Goal: Task Accomplishment & Management: Use online tool/utility

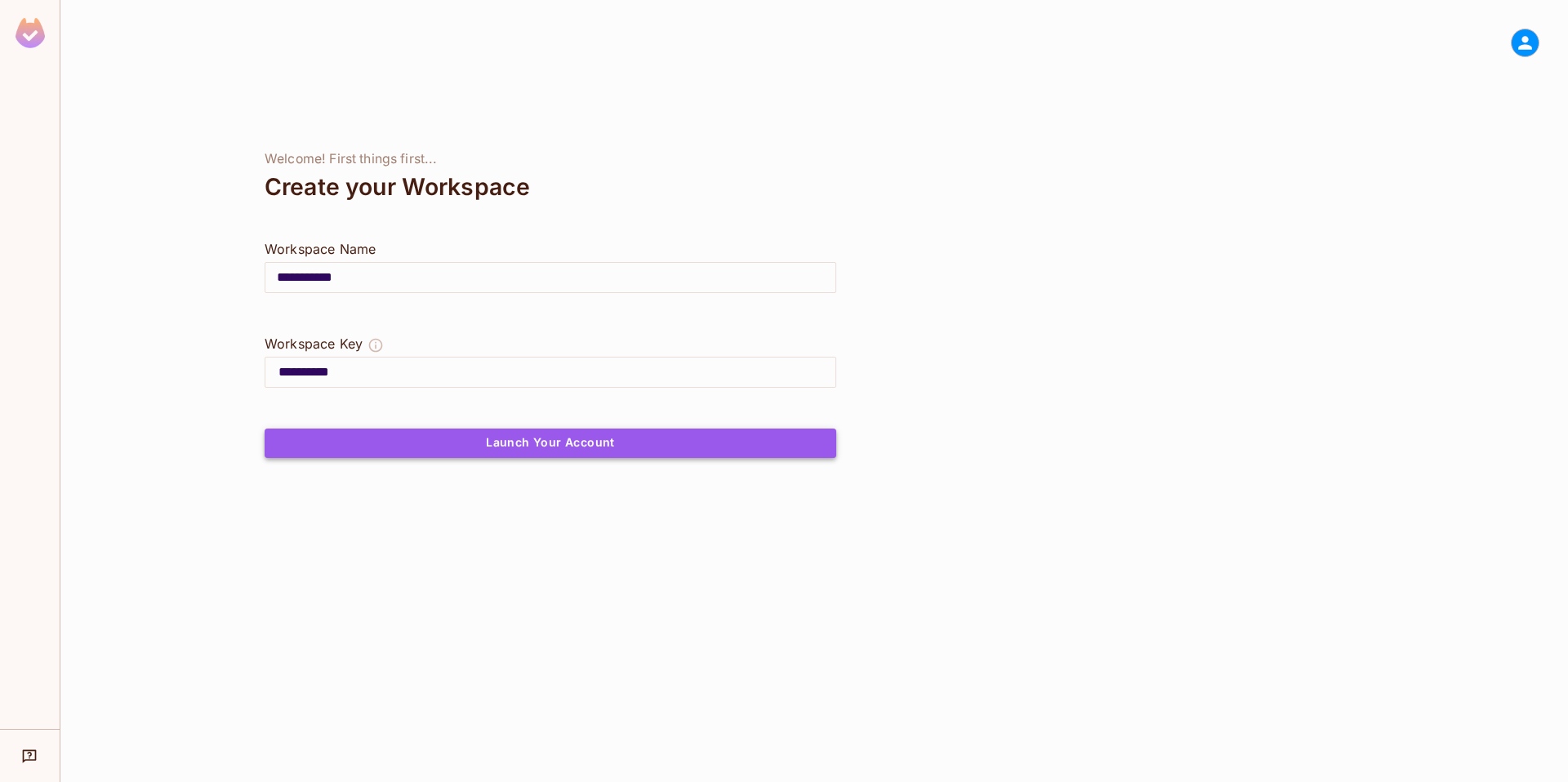
click at [511, 435] on button "Launch Your Account" at bounding box center [551, 444] width 572 height 30
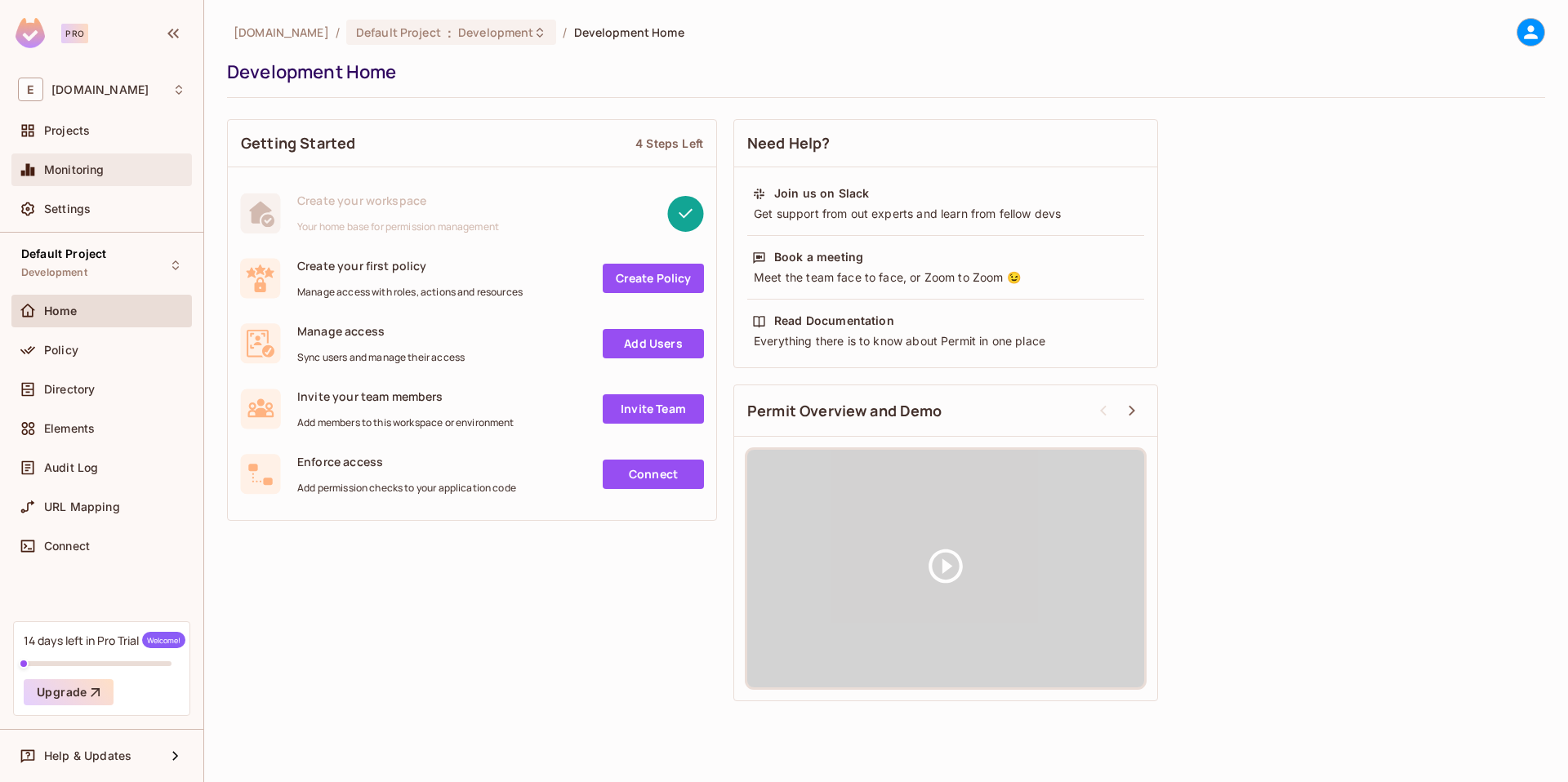
click at [73, 173] on span "Monitoring" at bounding box center [74, 169] width 61 height 13
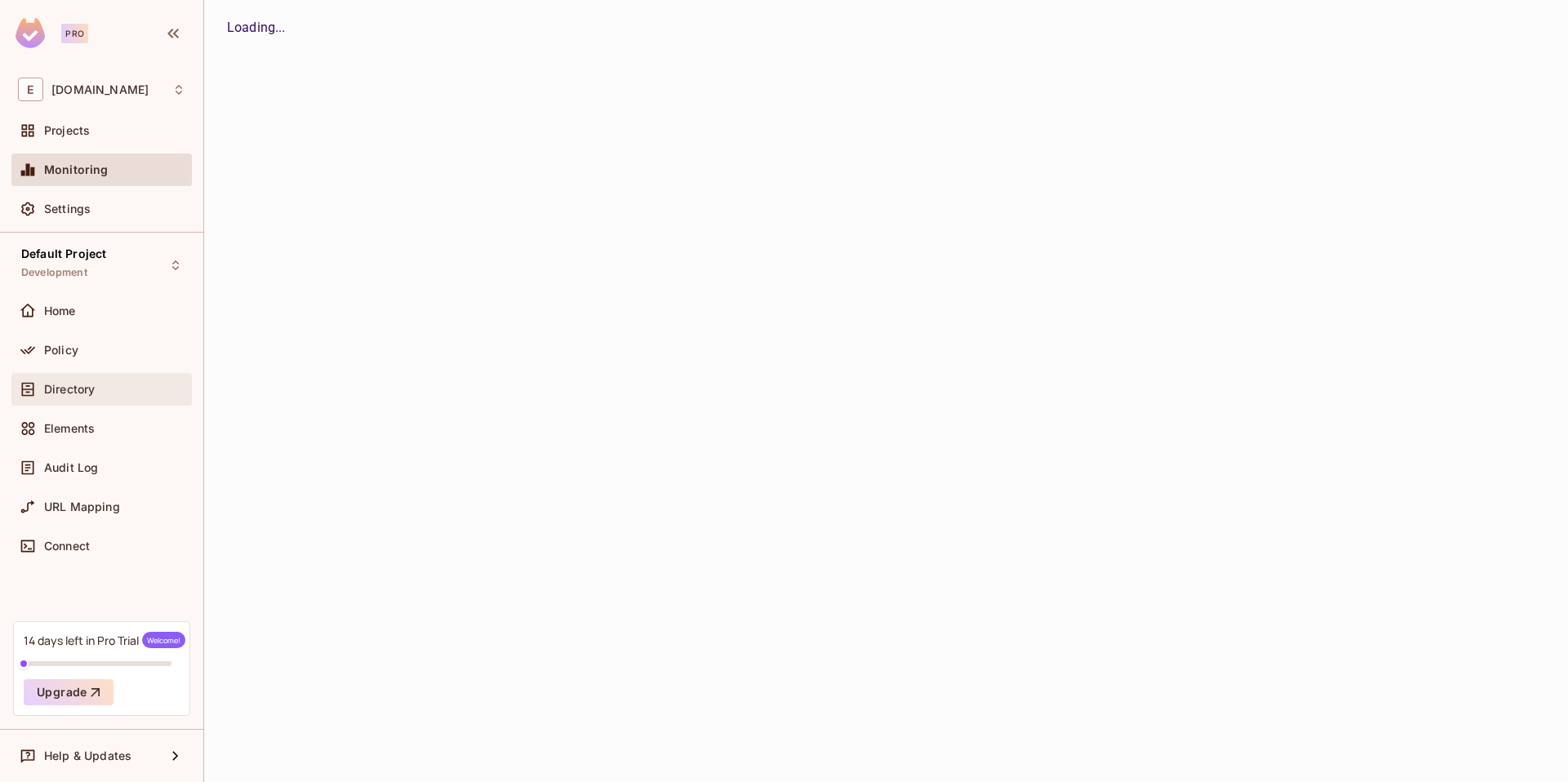
click at [102, 388] on div "Directory" at bounding box center [114, 389] width 141 height 13
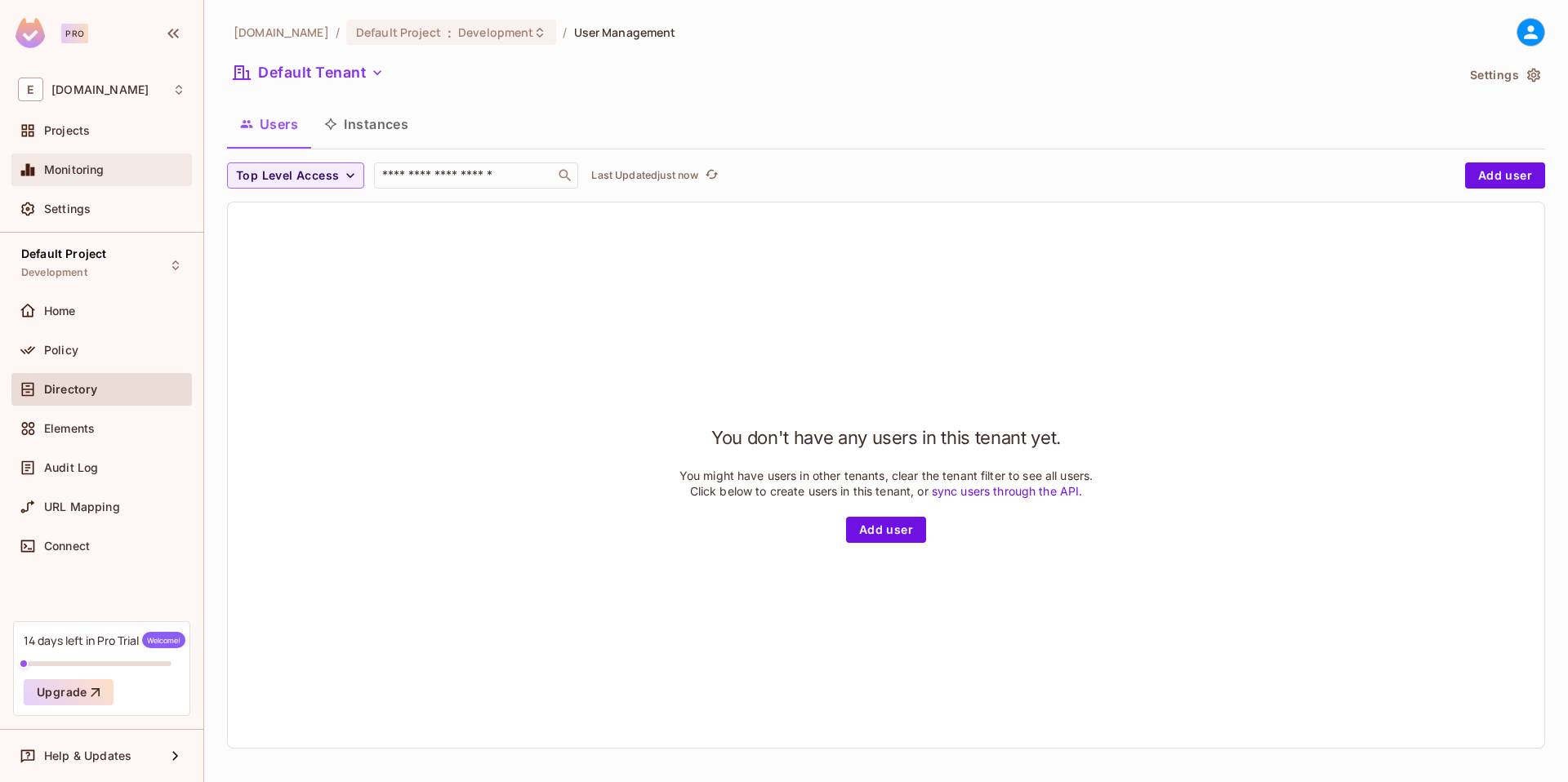
click at [88, 167] on span "Monitoring" at bounding box center [74, 169] width 61 height 13
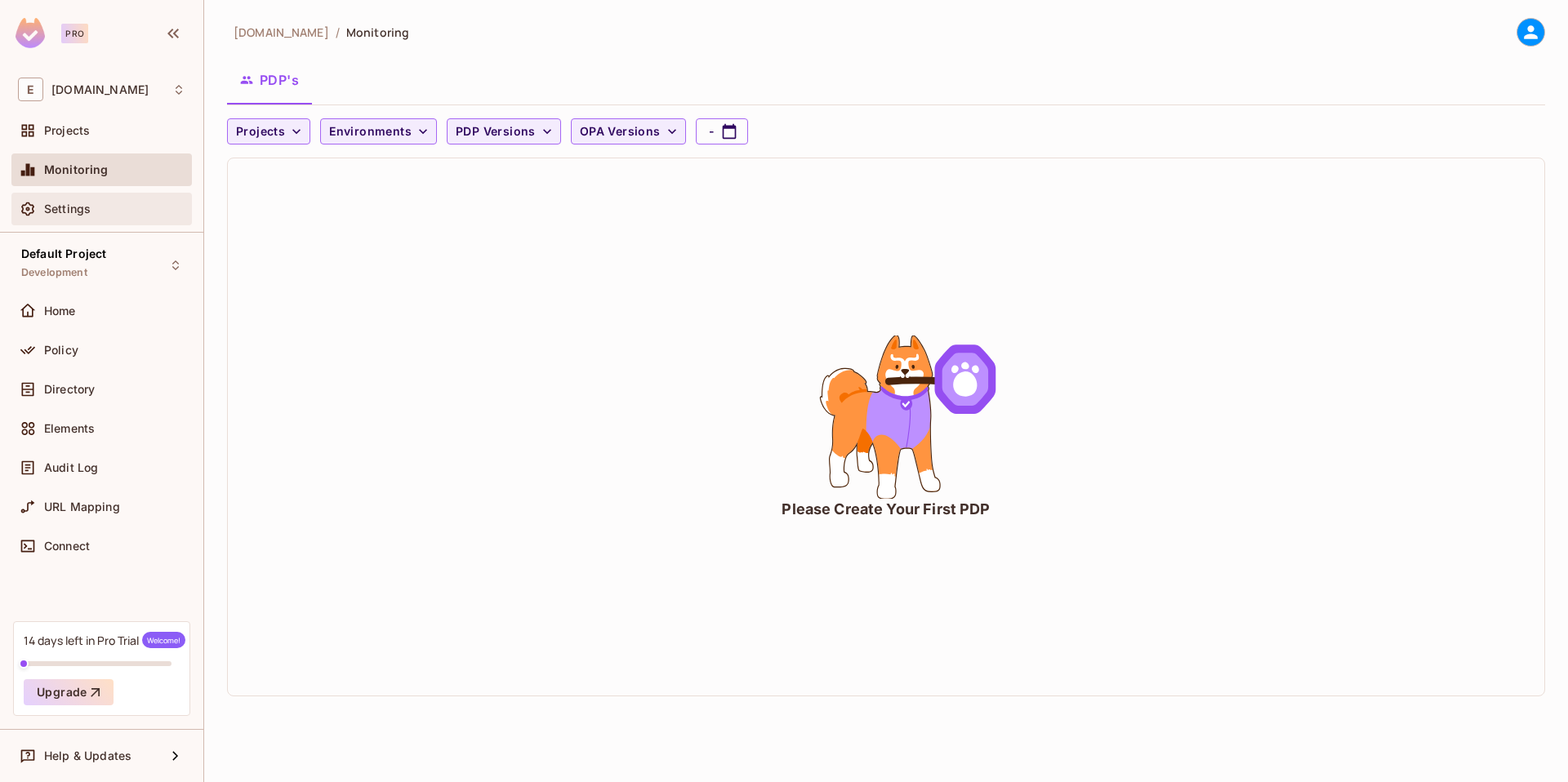
click at [76, 221] on div "Settings" at bounding box center [102, 209] width 181 height 32
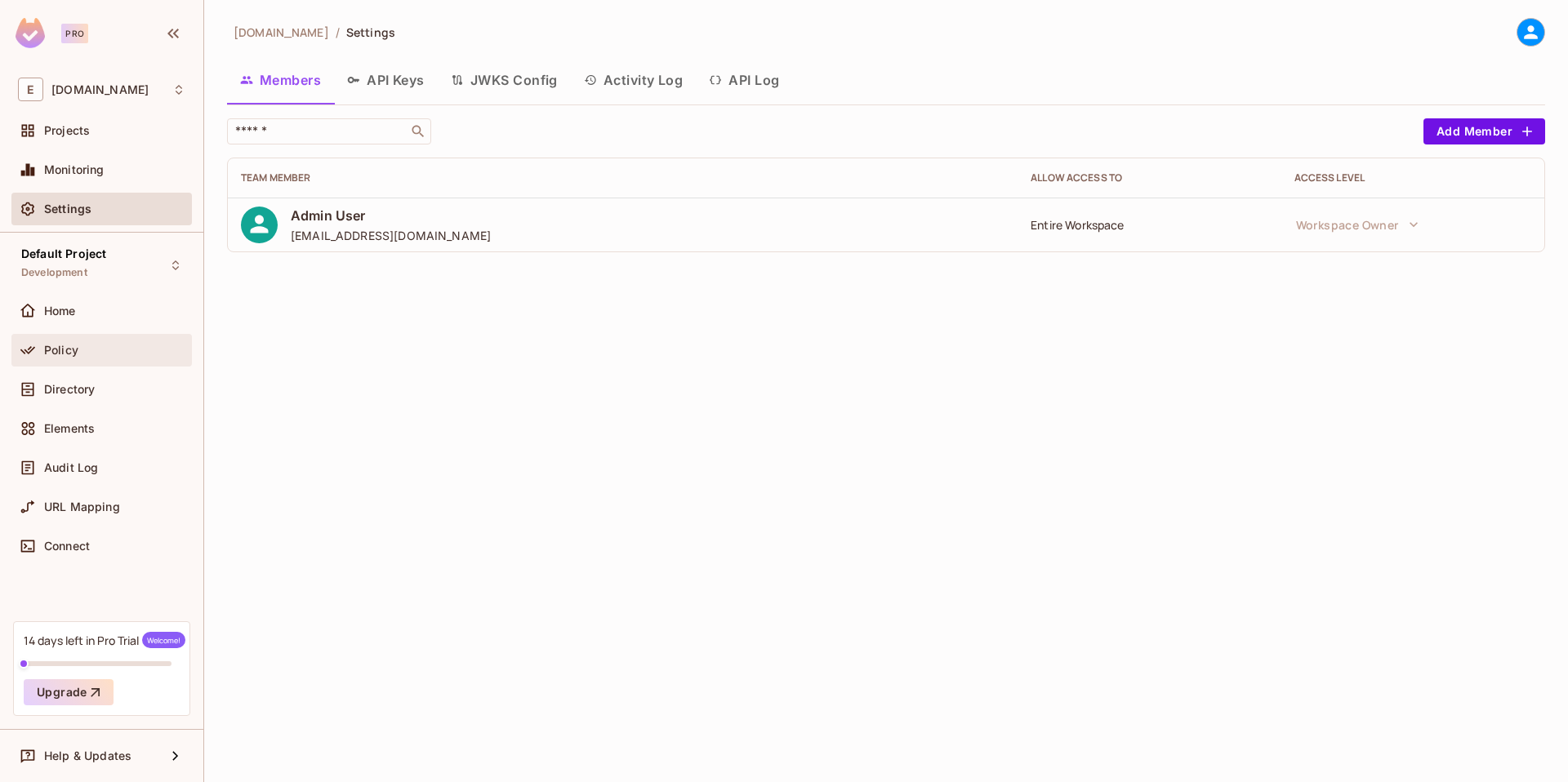
click at [79, 359] on div "Policy" at bounding box center [101, 350] width 167 height 19
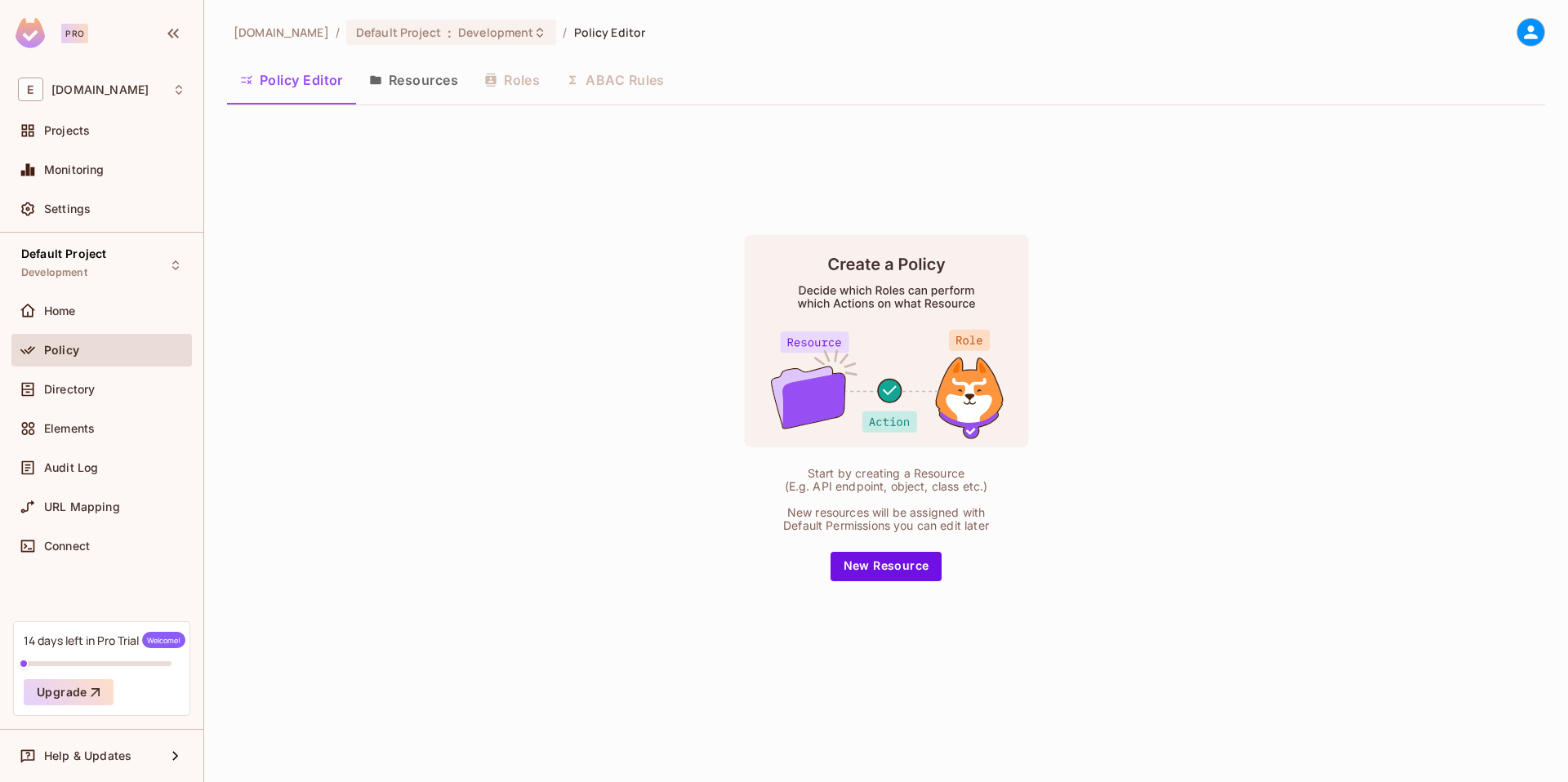
click at [404, 79] on button "Resources" at bounding box center [413, 80] width 115 height 41
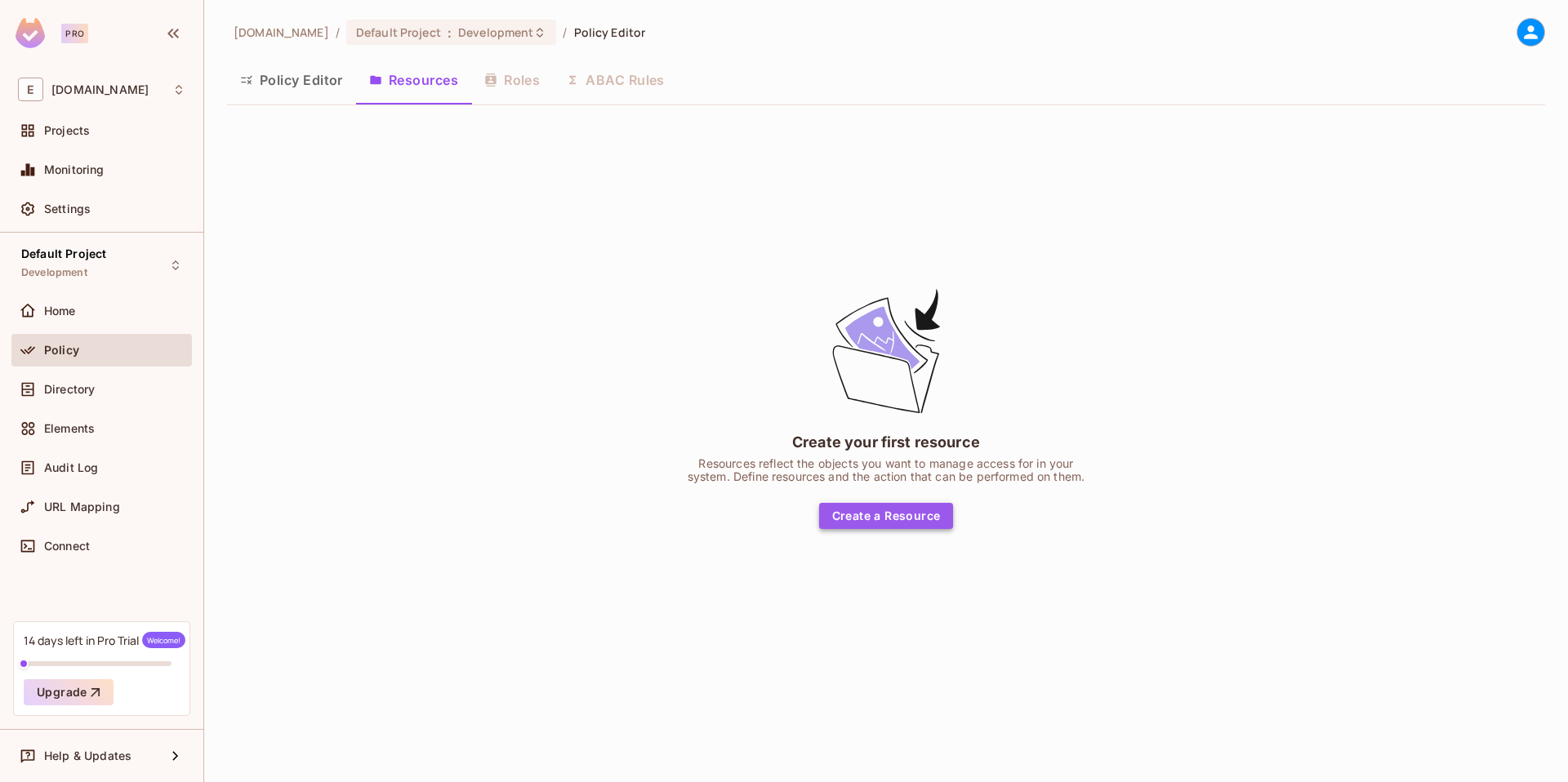
click at [909, 523] on button "Create a Resource" at bounding box center [887, 516] width 135 height 26
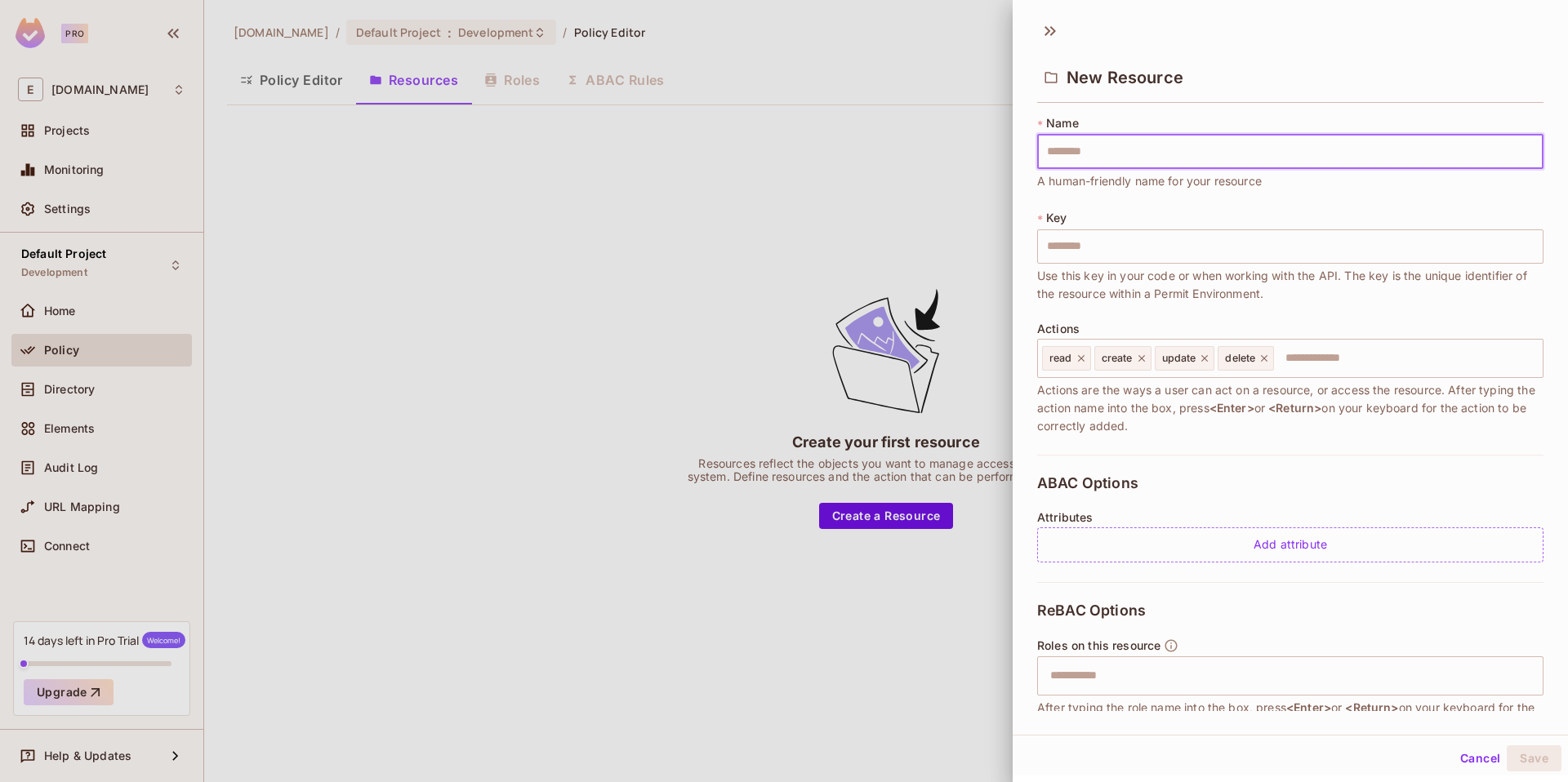
click at [1125, 152] on input "text" at bounding box center [1290, 152] width 506 height 34
type input "******"
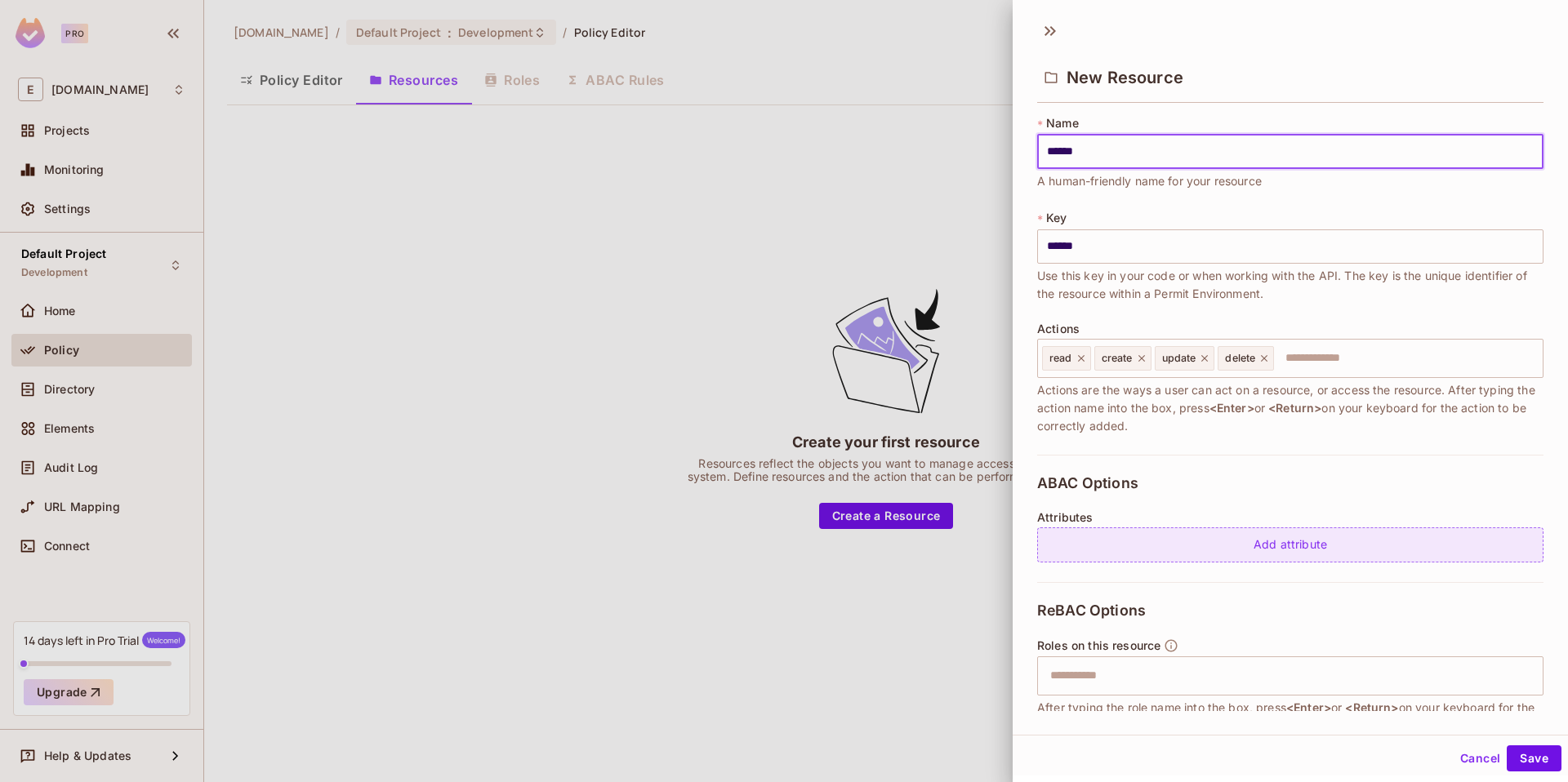
click at [1276, 545] on div "Add attribute" at bounding box center [1290, 545] width 506 height 35
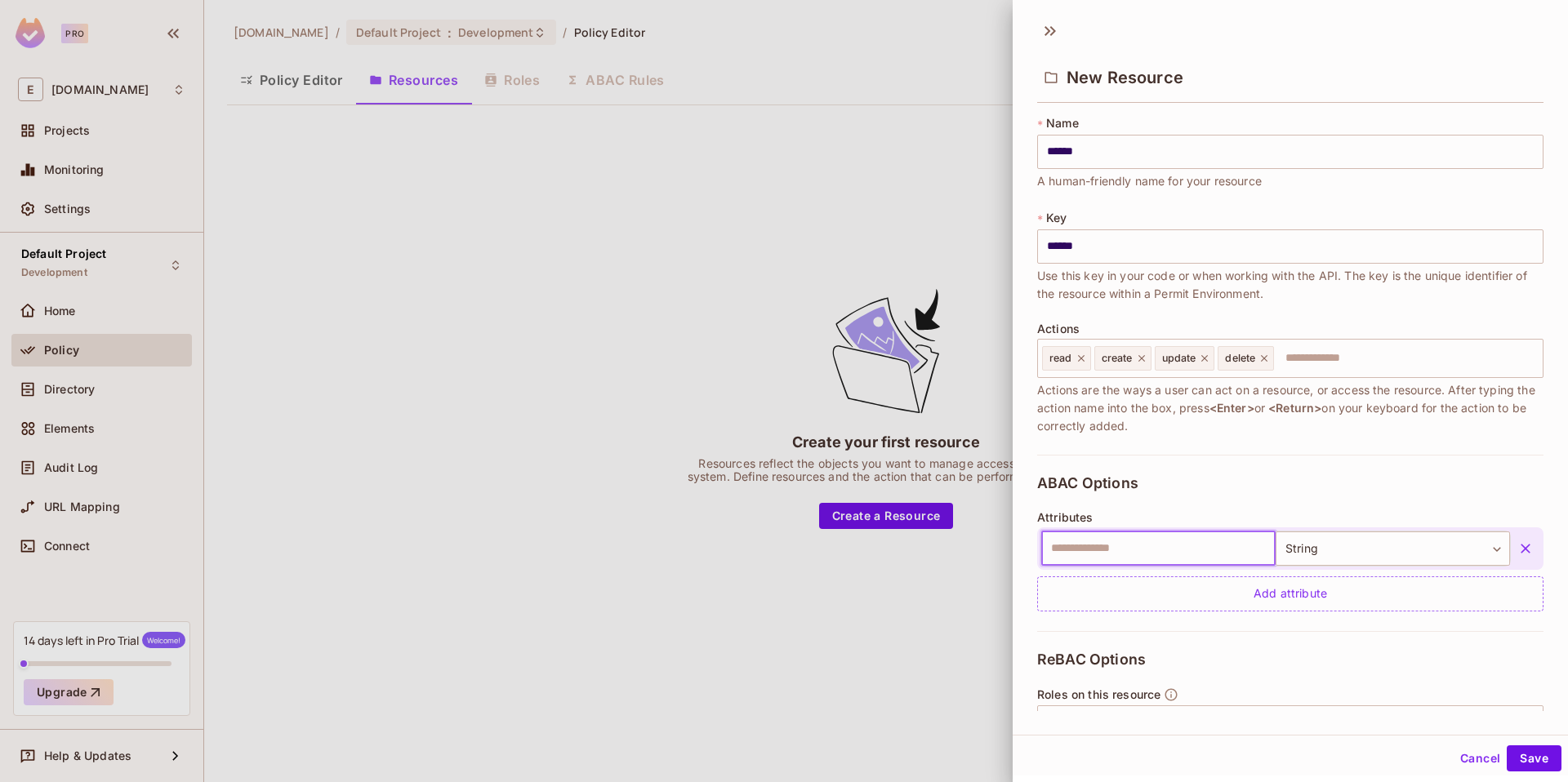
click at [1188, 560] on input "text" at bounding box center [1158, 548] width 234 height 34
type input "*****"
click at [1530, 753] on button "Save" at bounding box center [1534, 758] width 54 height 26
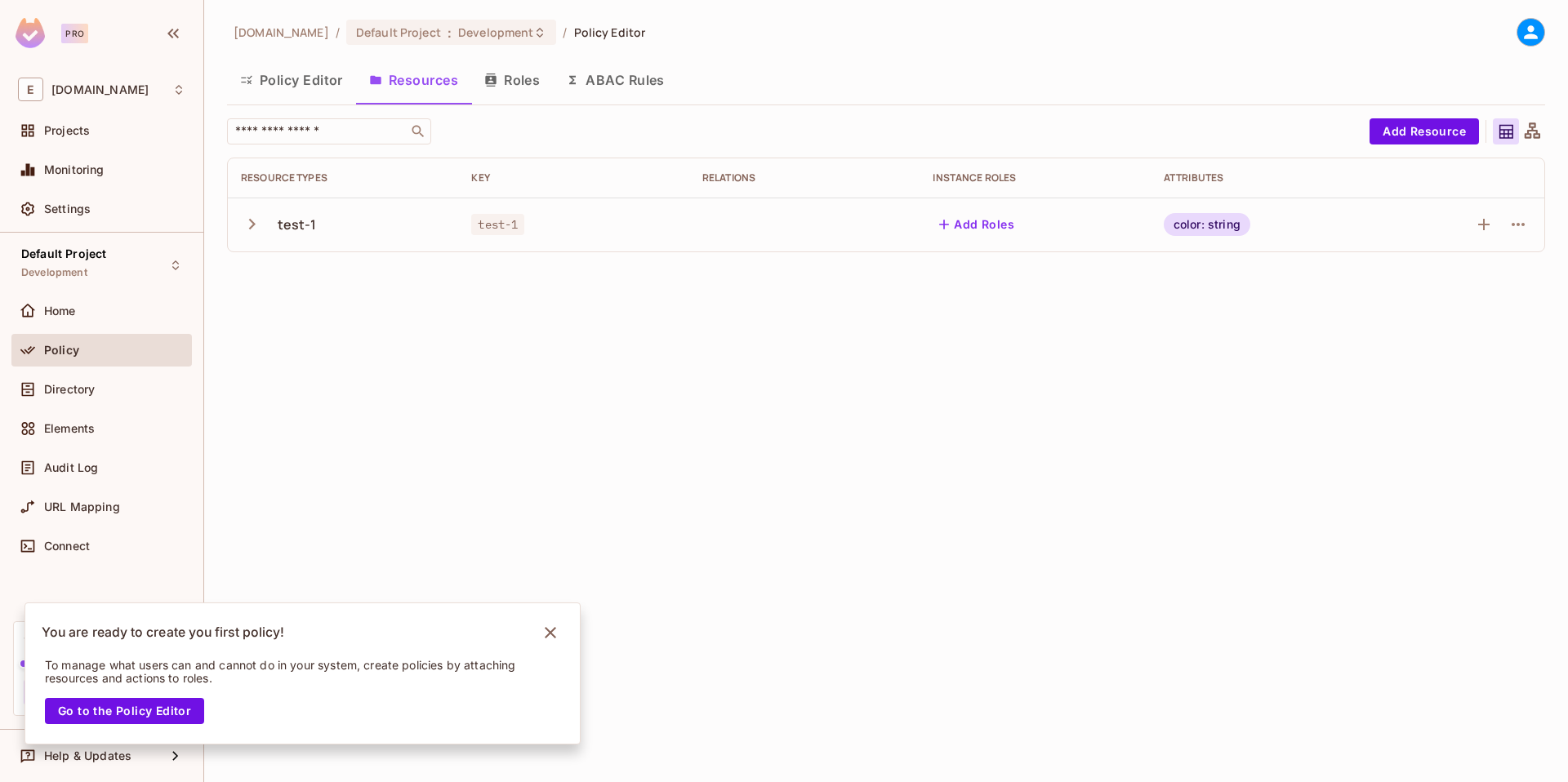
click at [611, 308] on div "[DOMAIN_NAME] / Default Project : Development / Policy Editor Policy Editor Res…" at bounding box center [886, 391] width 1364 height 782
